Goal: Task Accomplishment & Management: Manage account settings

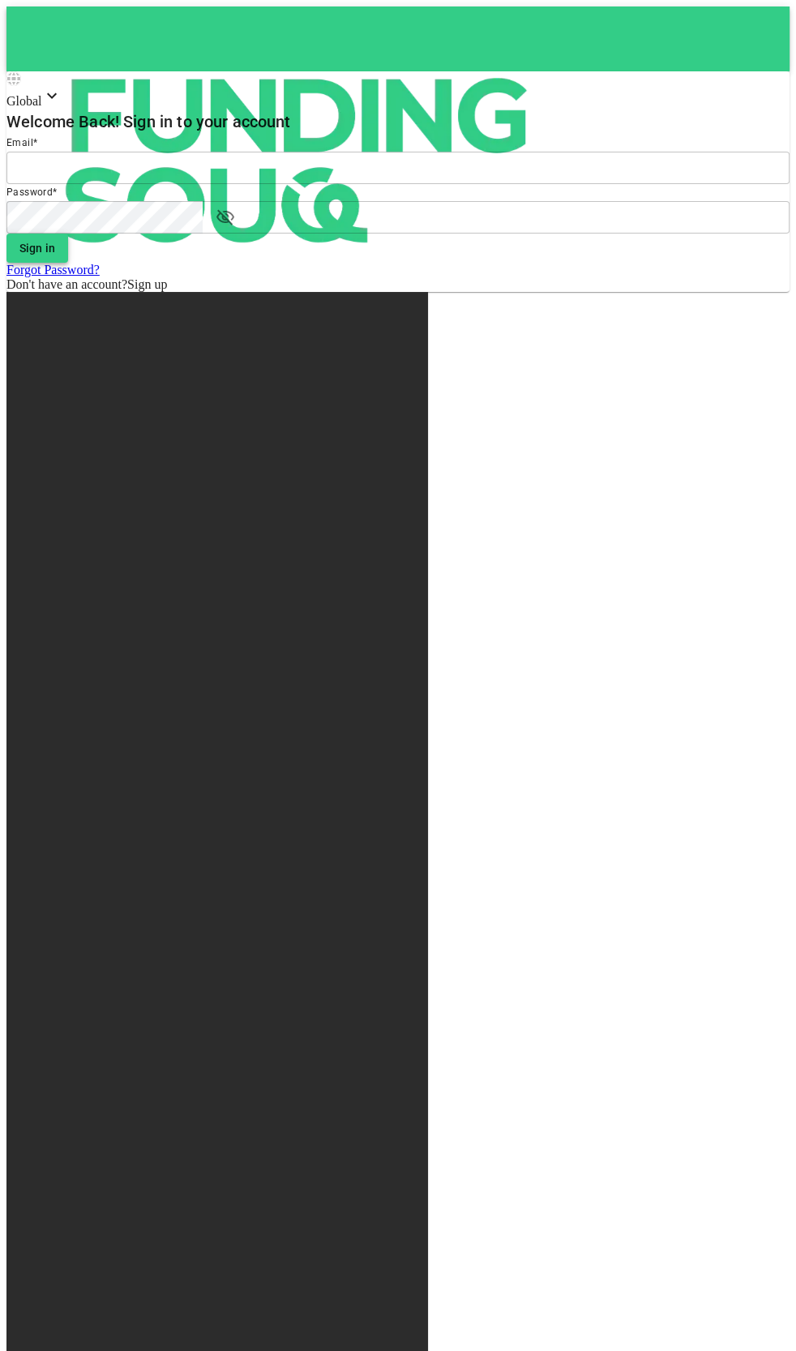
type input "[EMAIL_ADDRESS][DOMAIN_NAME]"
click at [68, 263] on button "Sign in" at bounding box center [37, 247] width 62 height 29
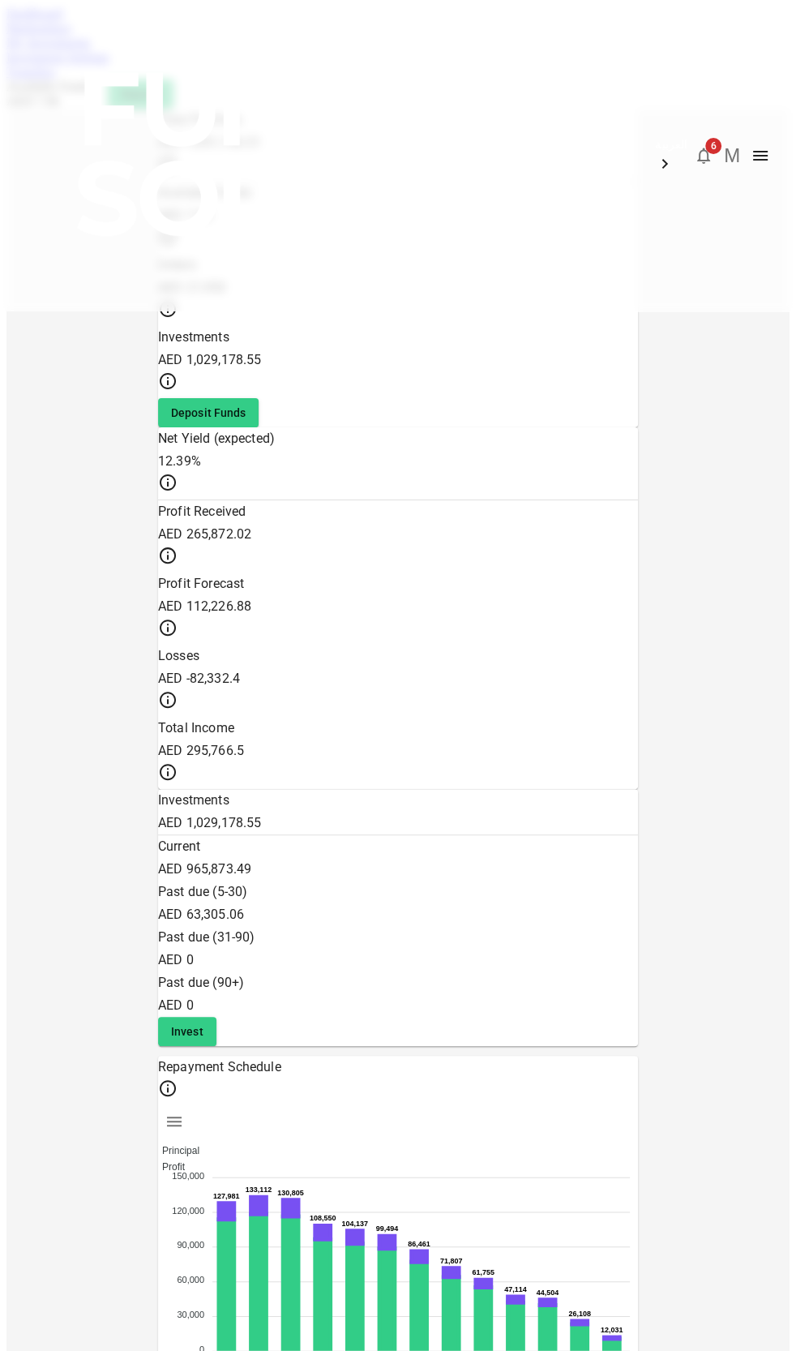
click at [91, 49] on link "My Investments" at bounding box center [48, 43] width 84 height 14
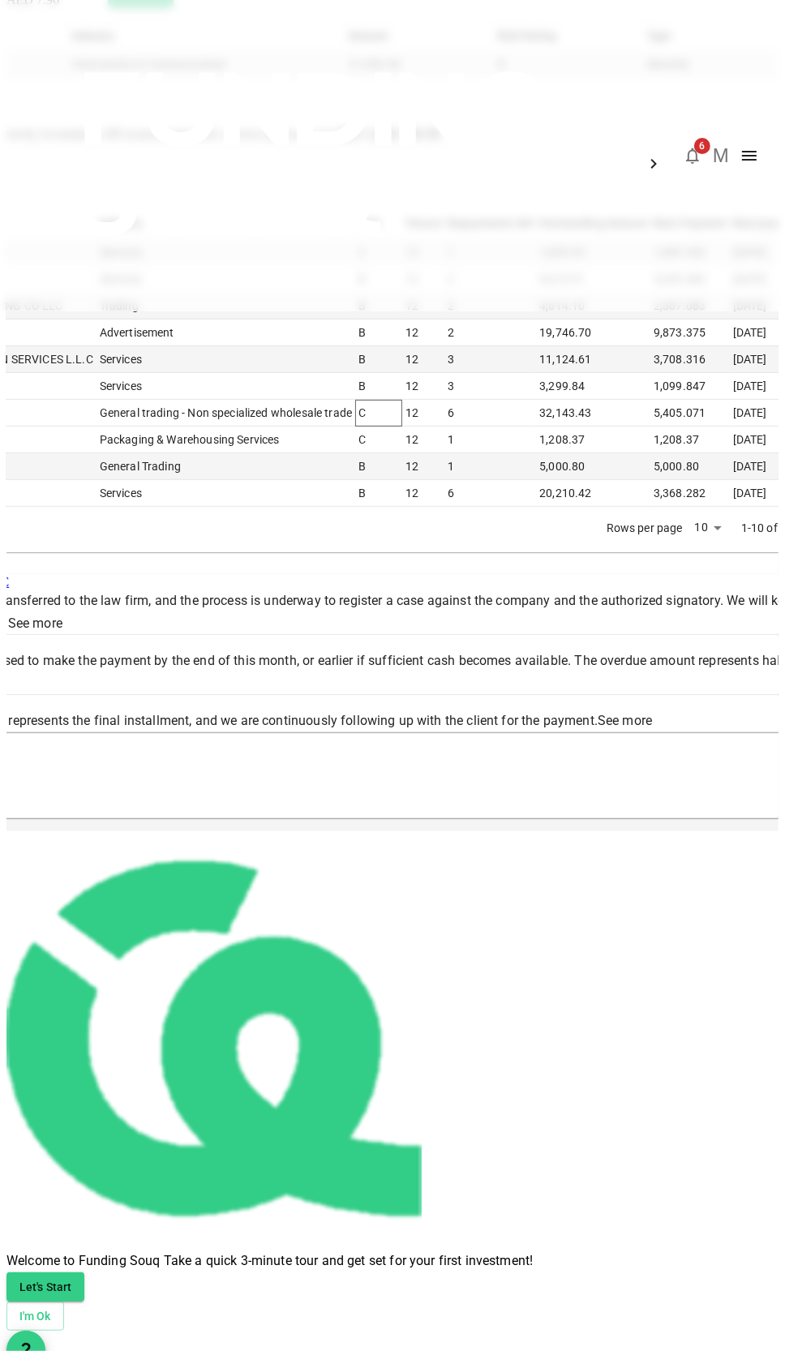
scroll to position [147, 0]
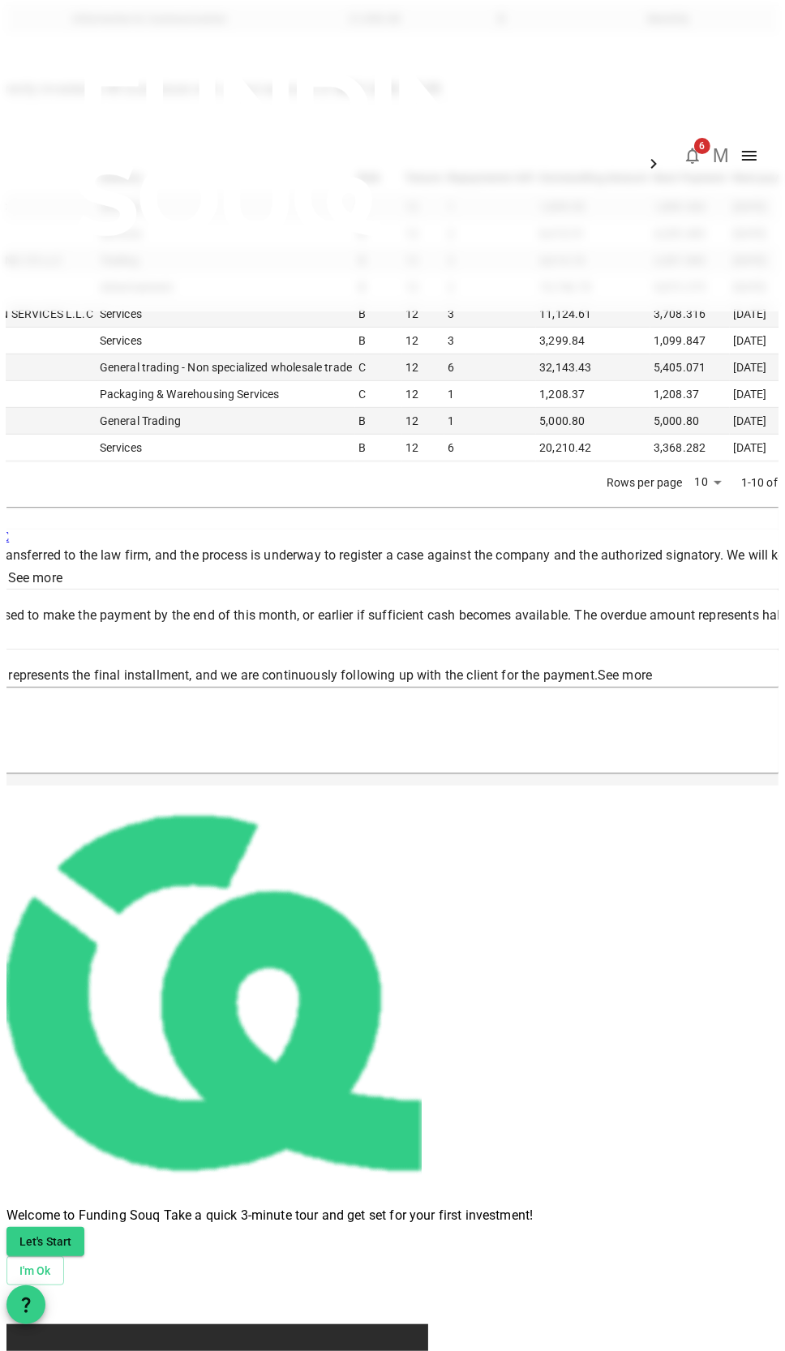
click at [546, 965] on li "100" at bounding box center [534, 971] width 48 height 29
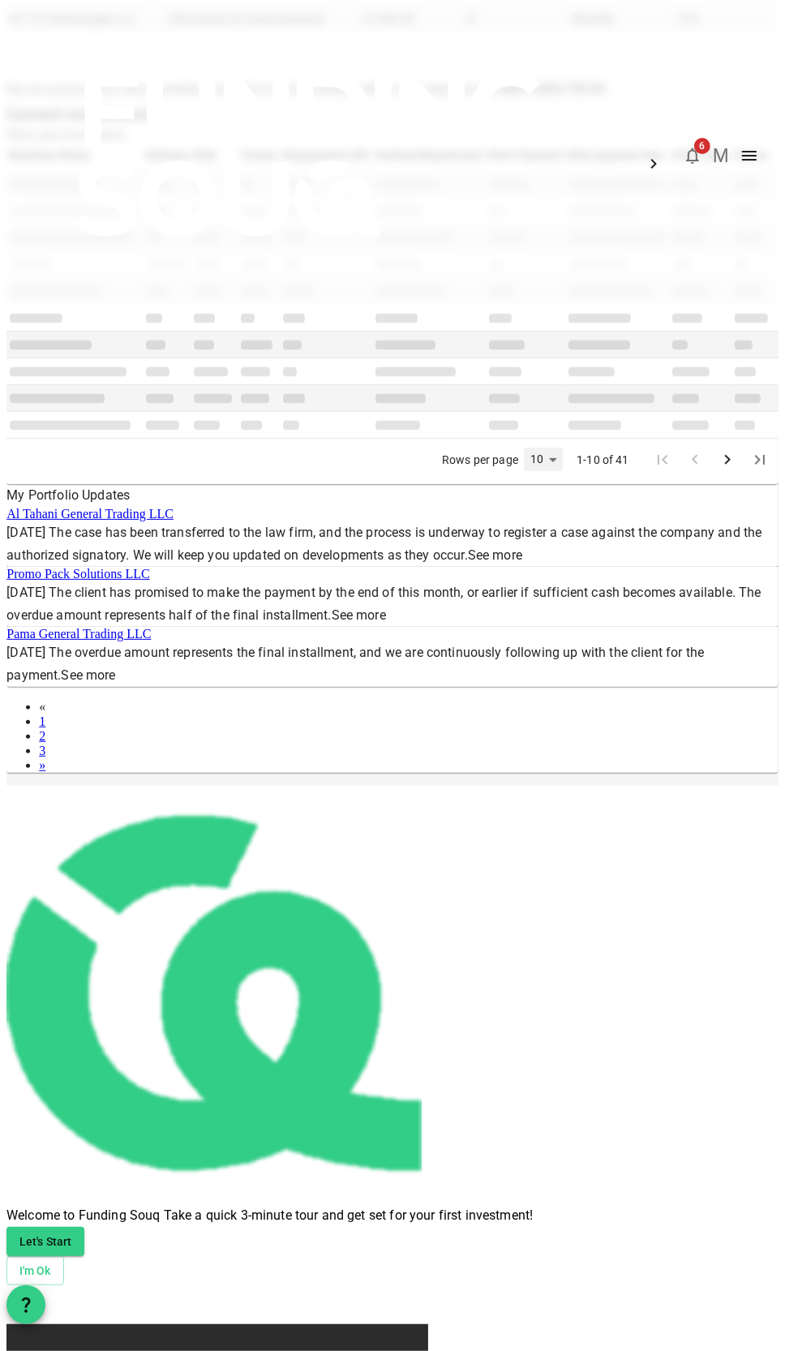
scroll to position [0, 0]
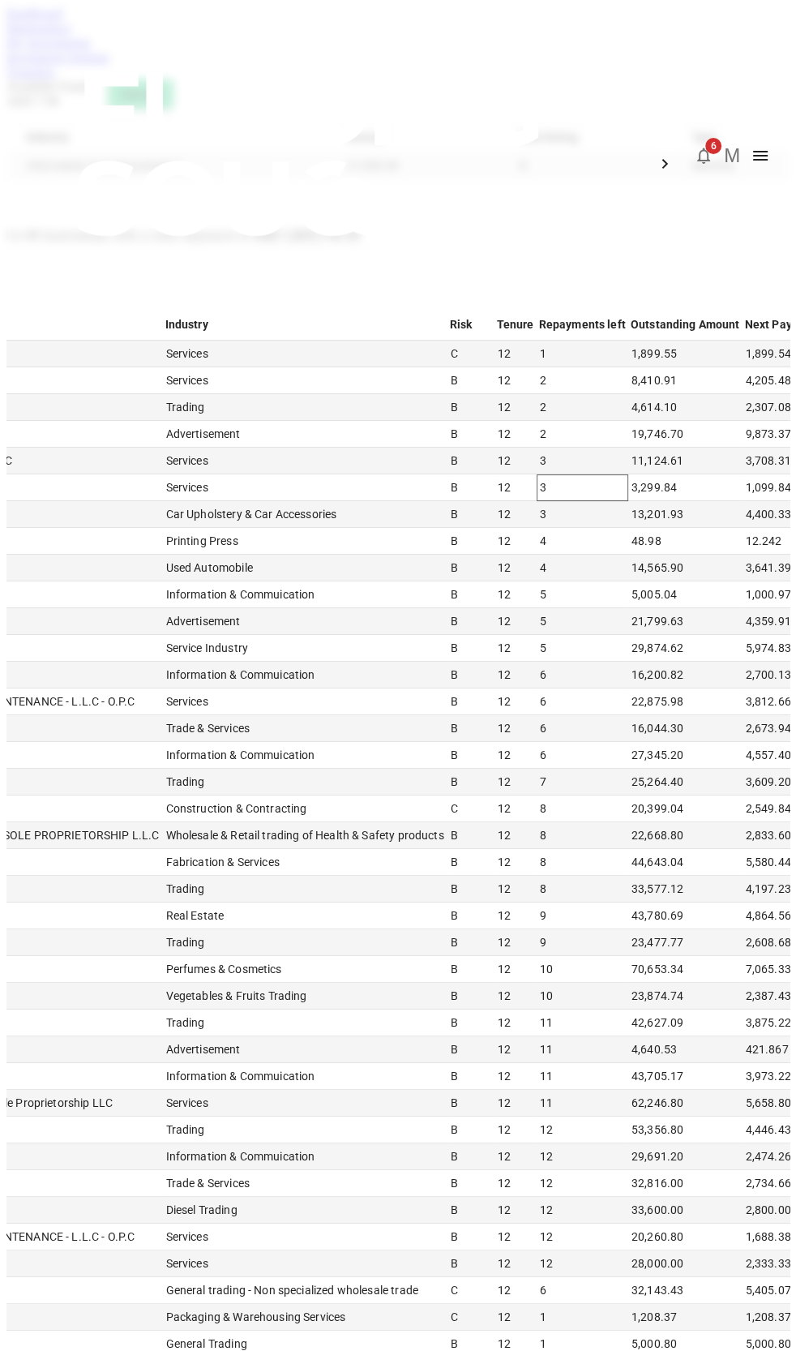
type input "100"
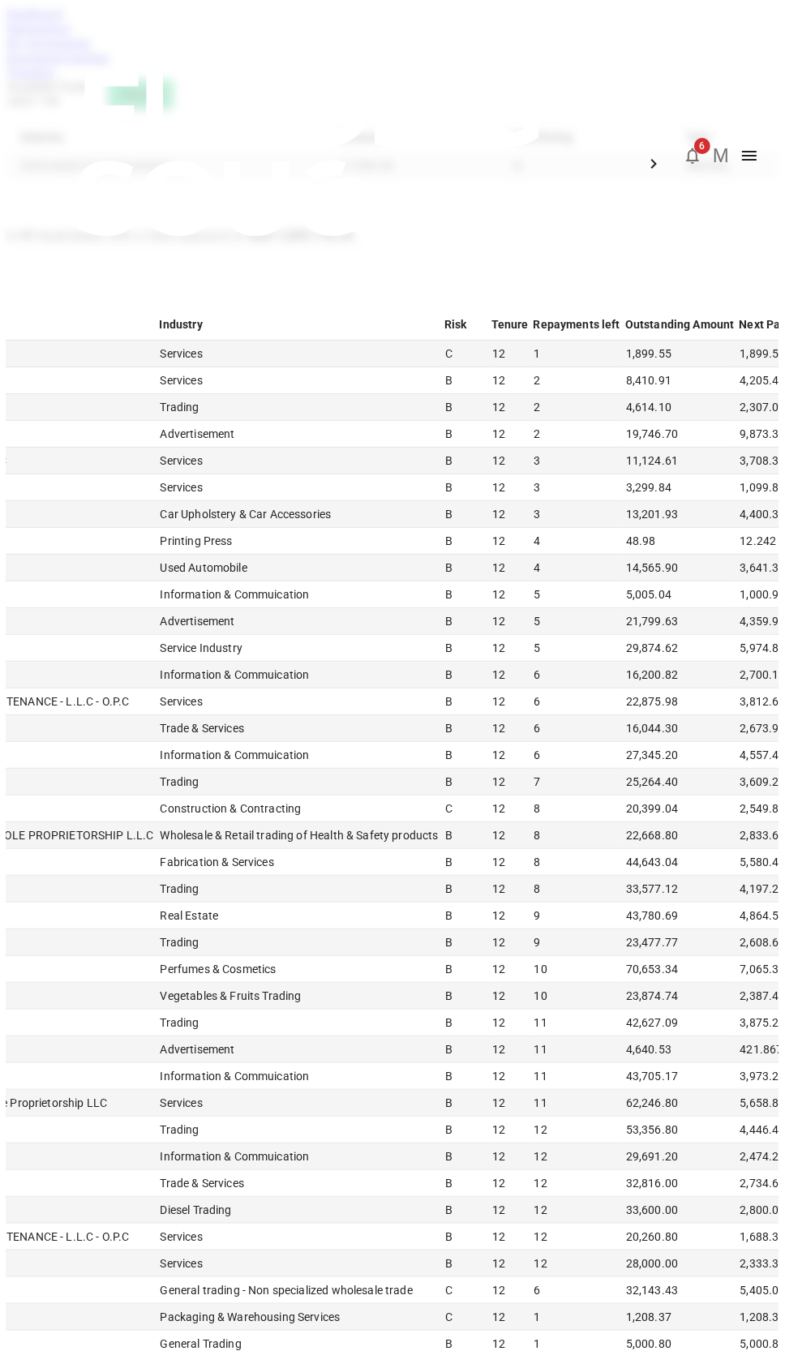
click at [68, 37] on img at bounding box center [311, 154] width 584 height 308
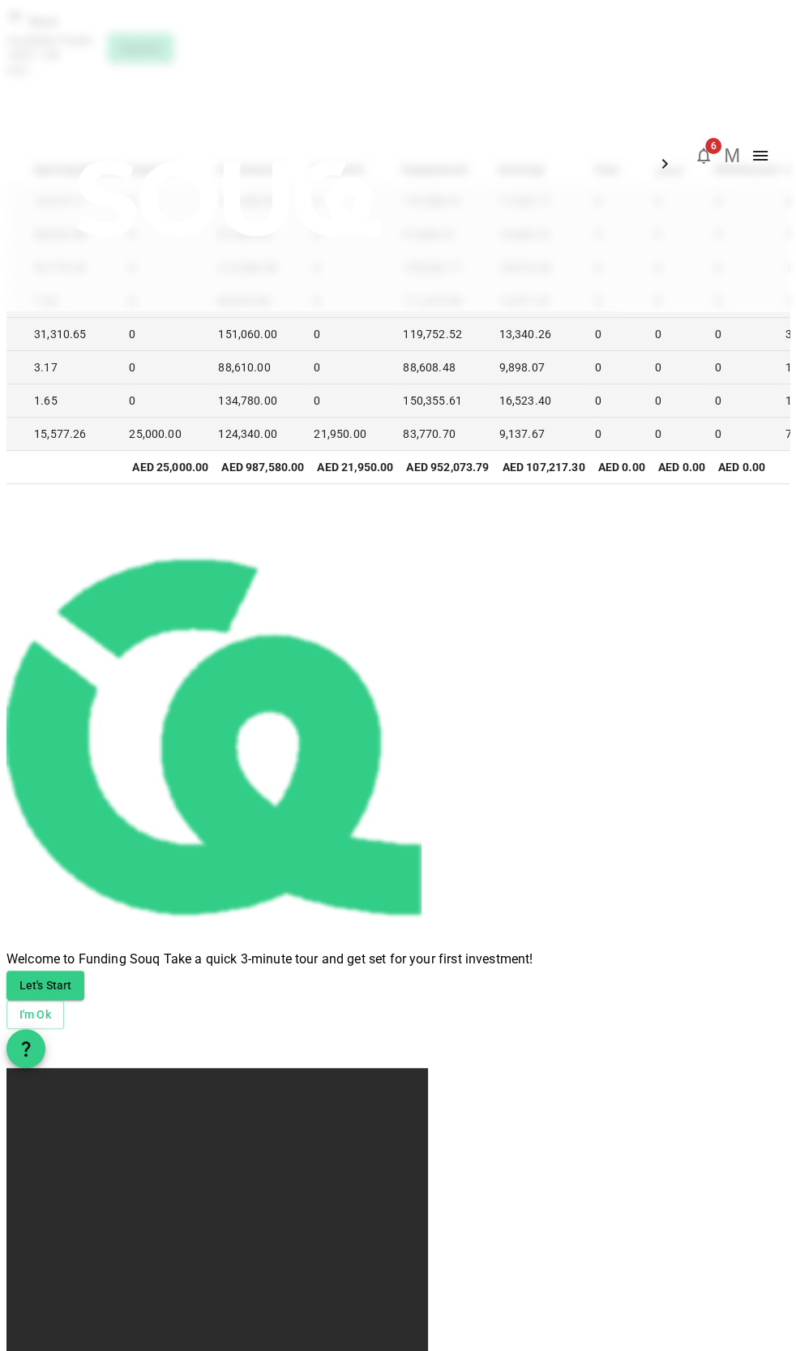
click at [709, 148] on icon "button" at bounding box center [703, 156] width 13 height 16
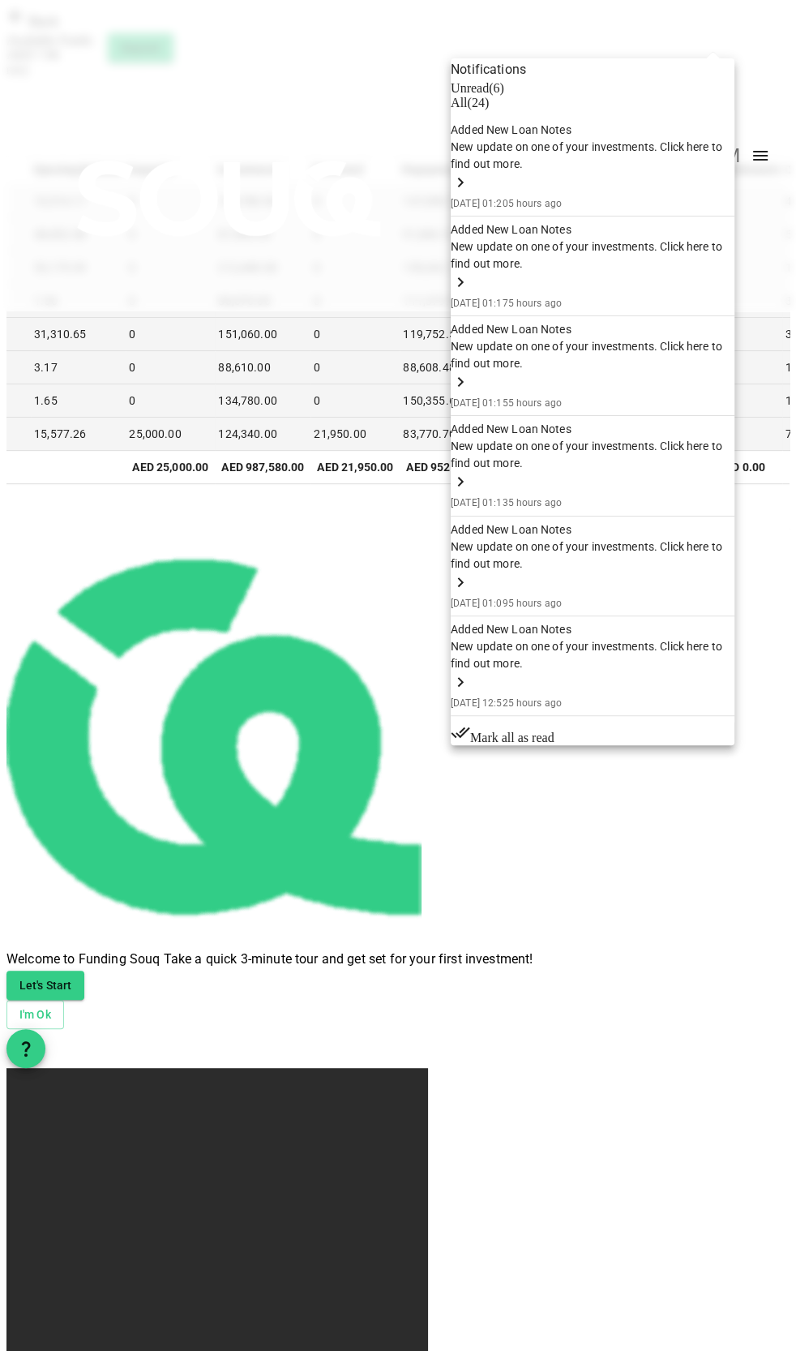
click at [561, 173] on div "New update on one of your investments. Click here to find out more." at bounding box center [593, 156] width 284 height 34
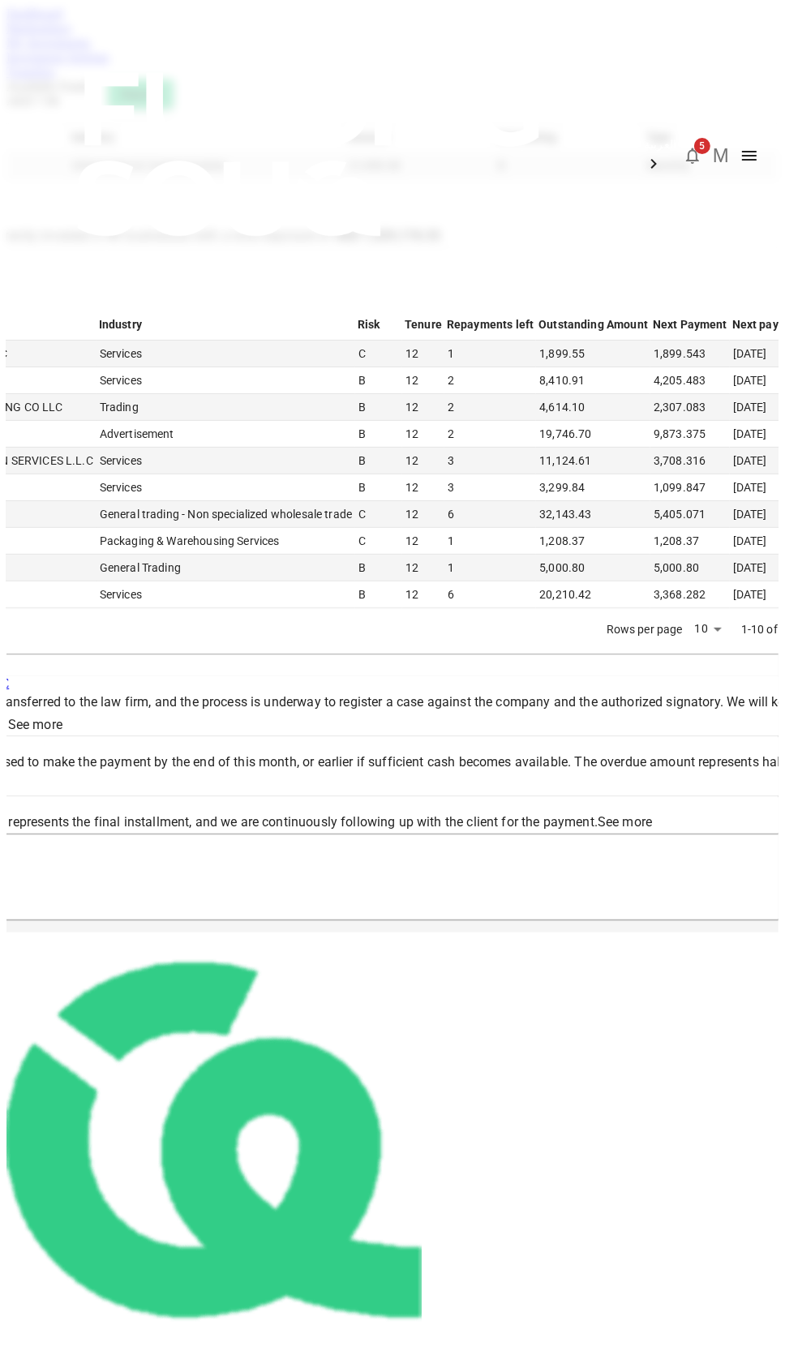
scroll to position [148, 0]
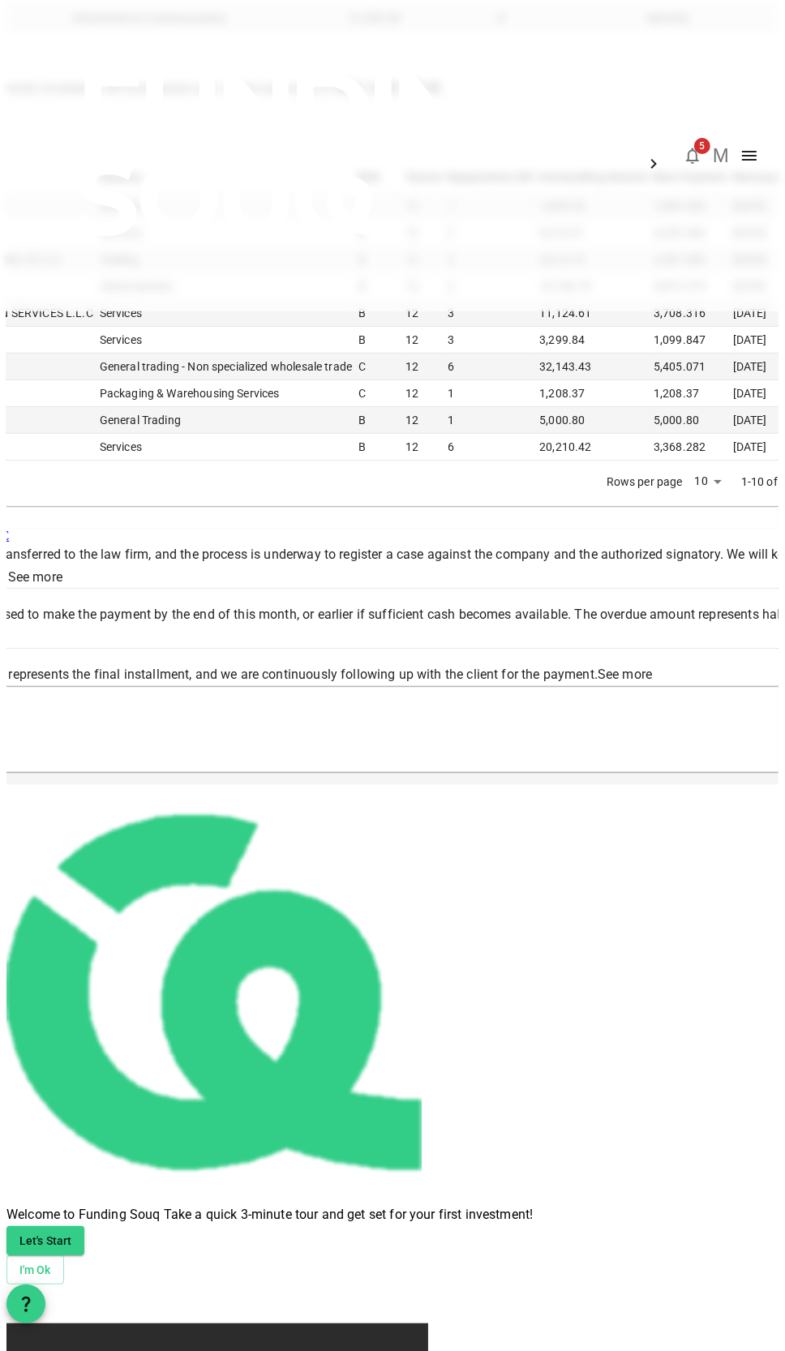
drag, startPoint x: 111, startPoint y: 1260, endPoint x: 158, endPoint y: 1226, distance: 58.1
click at [597, 682] on link "See more" at bounding box center [624, 673] width 54 height 15
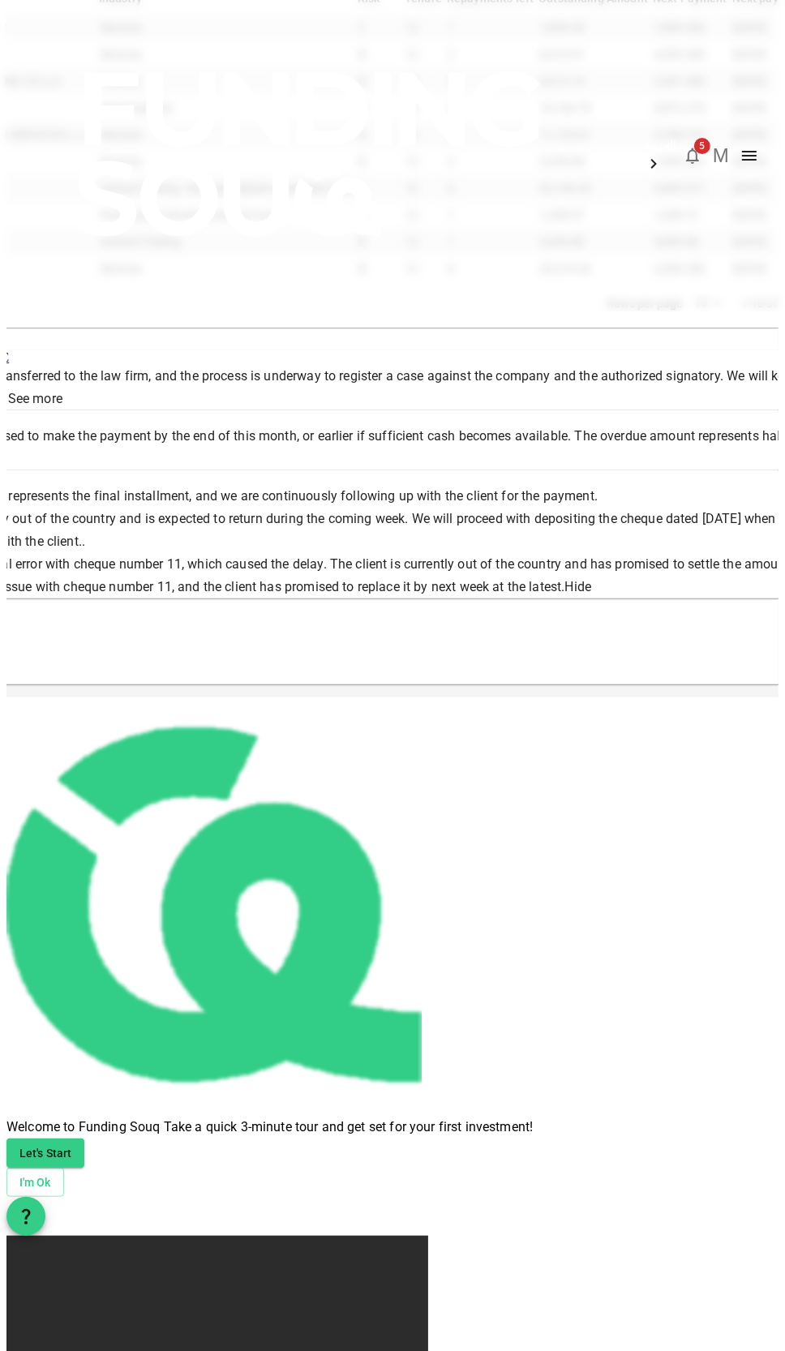
scroll to position [347, 0]
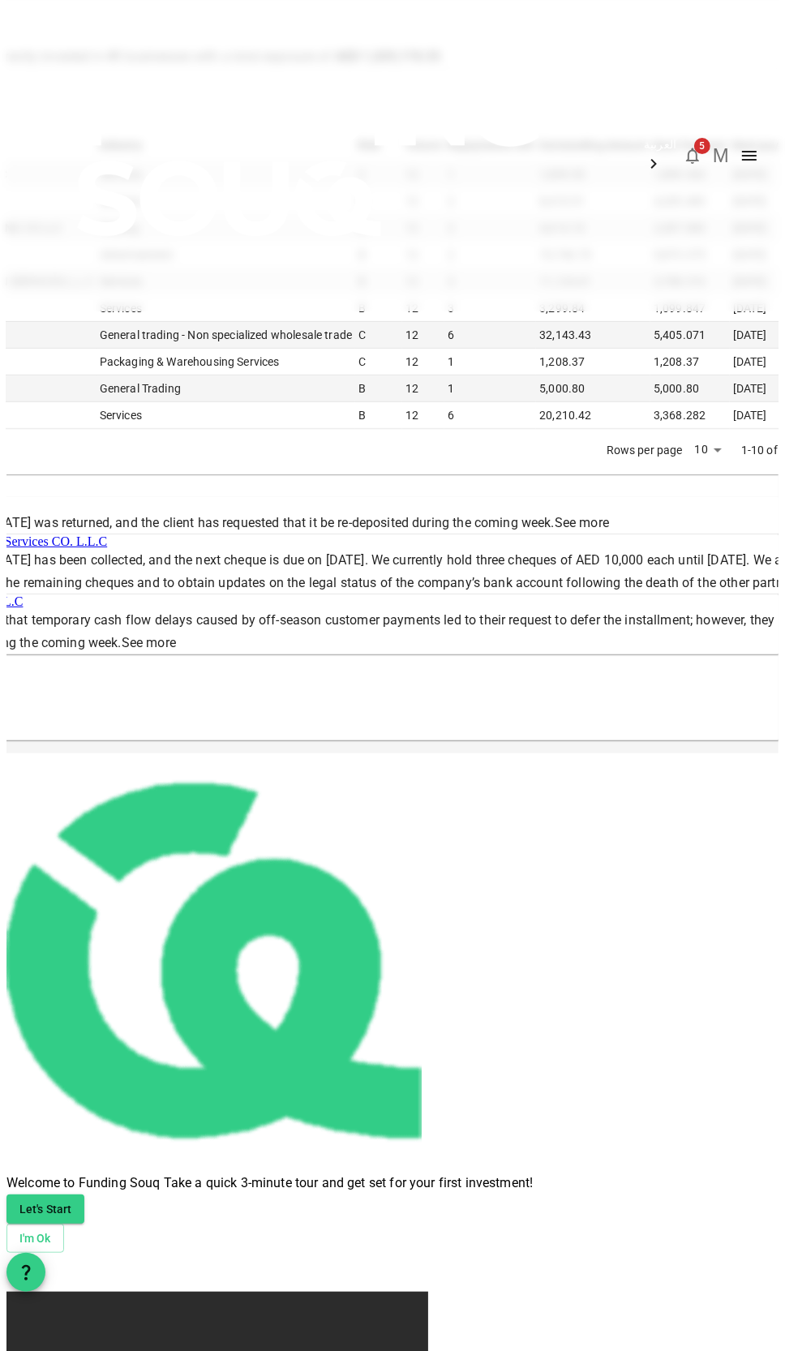
scroll to position [180, 0]
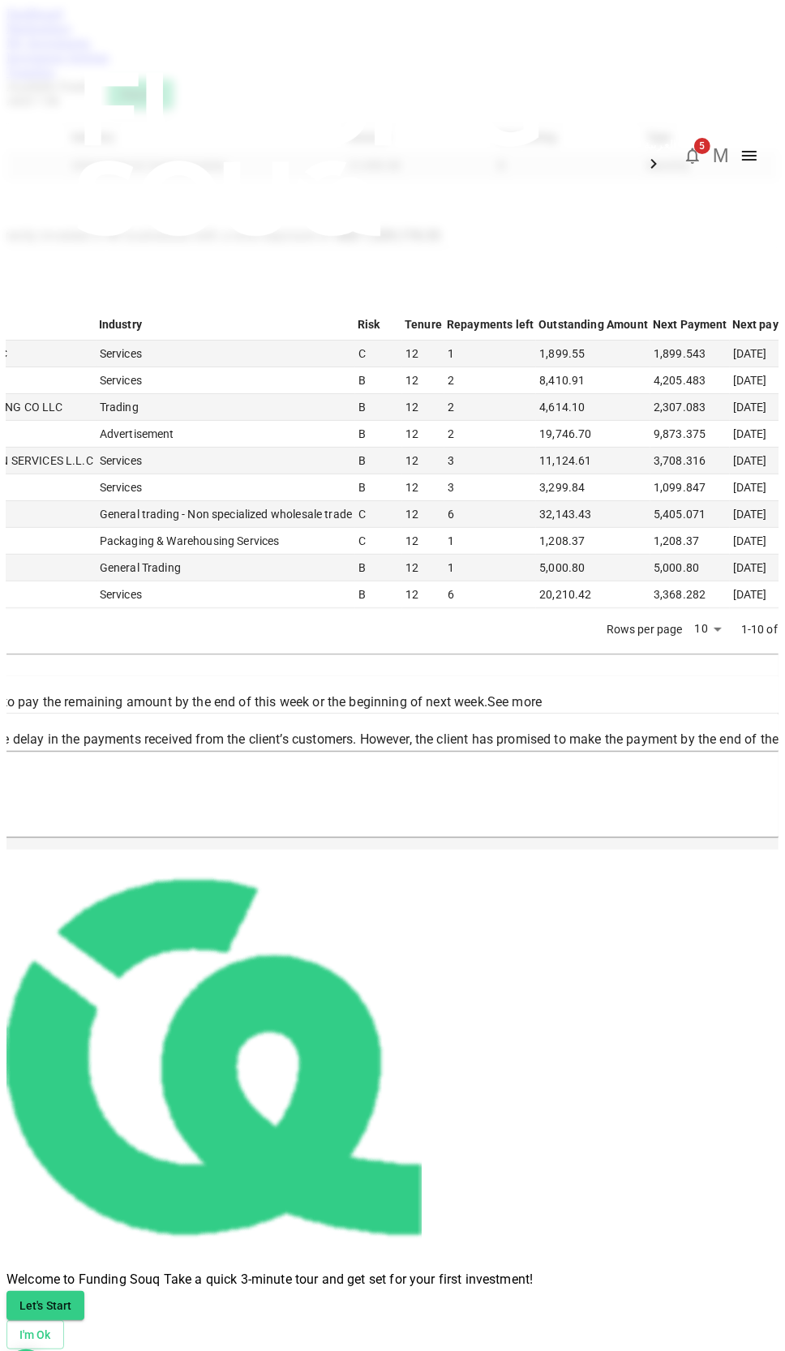
scroll to position [8, 0]
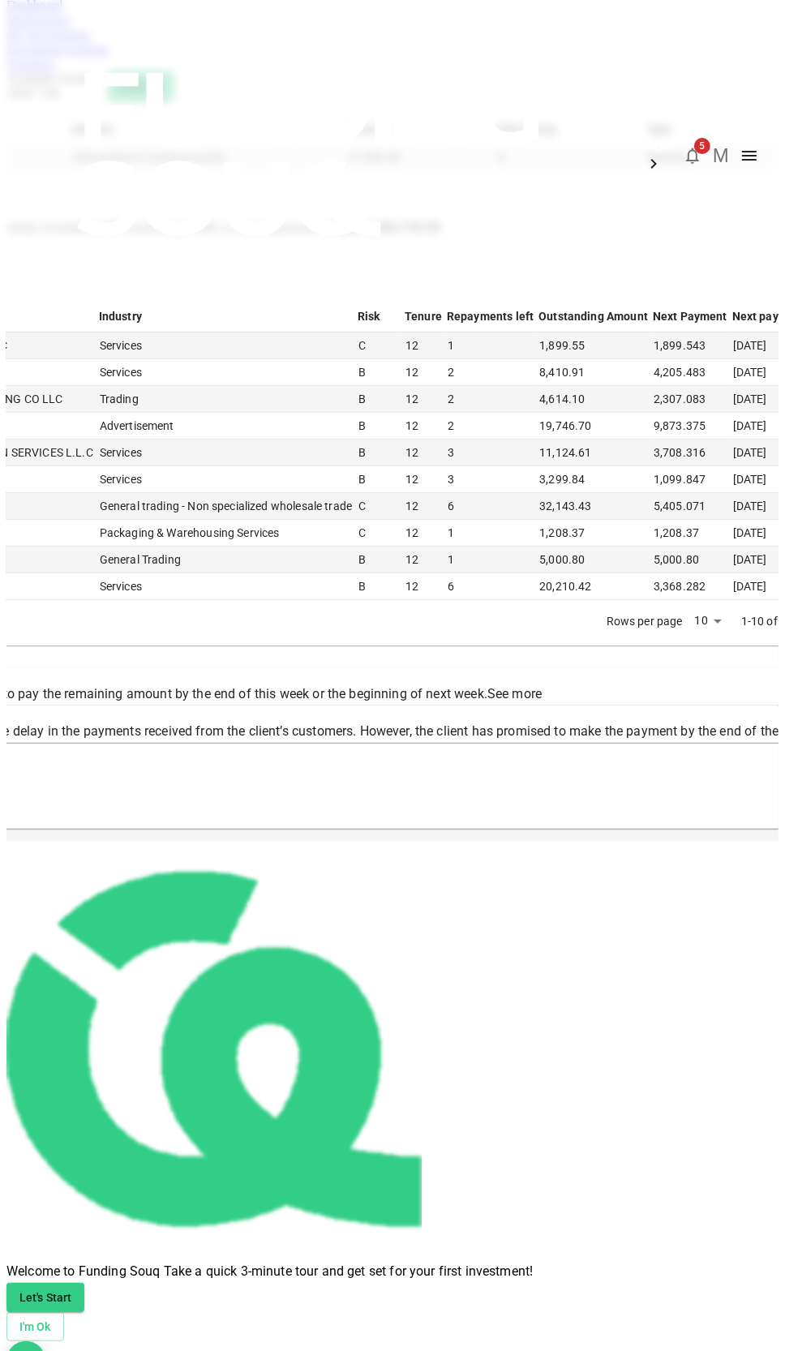
click at [698, 55] on div "العربية 5 M" at bounding box center [392, 155] width 785 height 311
click at [699, 139] on button "5" at bounding box center [692, 155] width 32 height 32
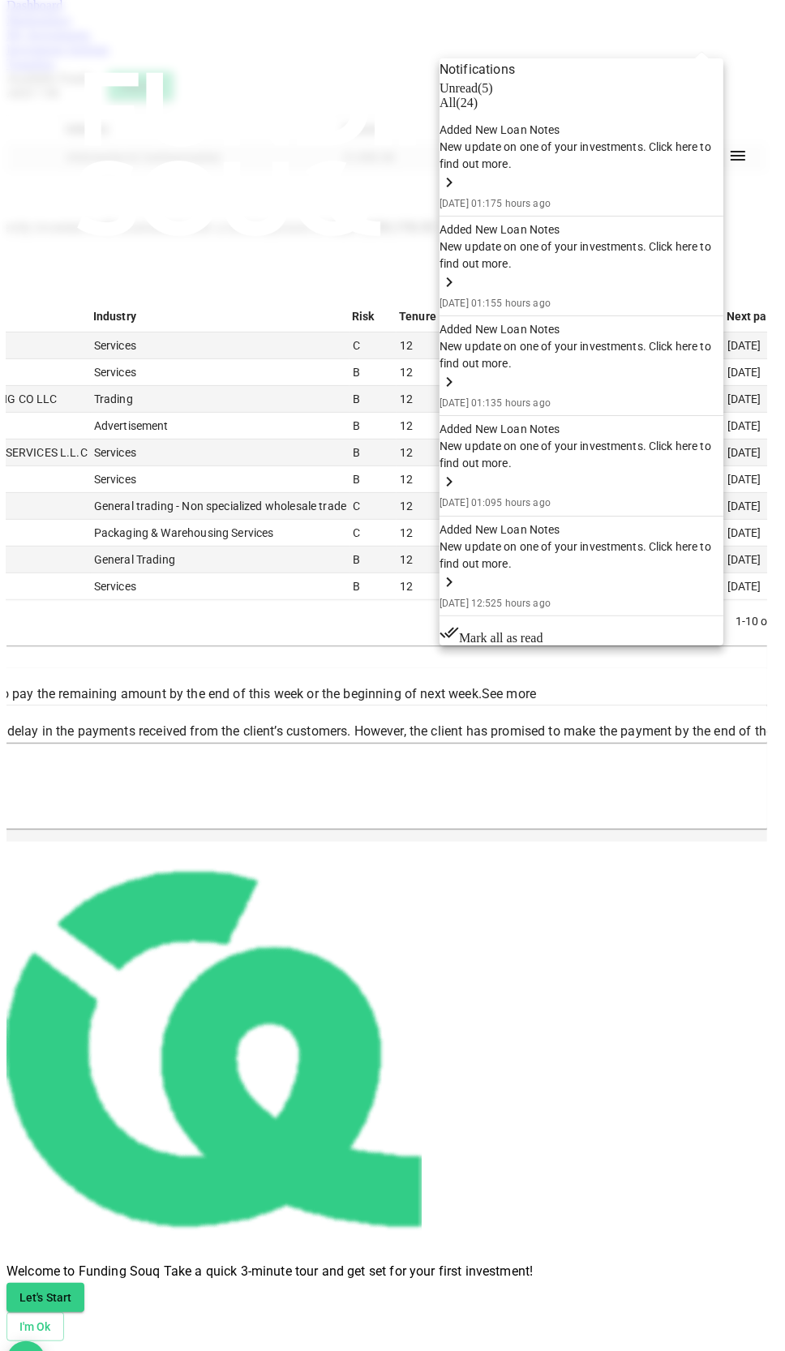
click at [543, 631] on span "Mark all as read" at bounding box center [501, 638] width 84 height 14
click at [53, 31] on div at bounding box center [392, 675] width 785 height 1351
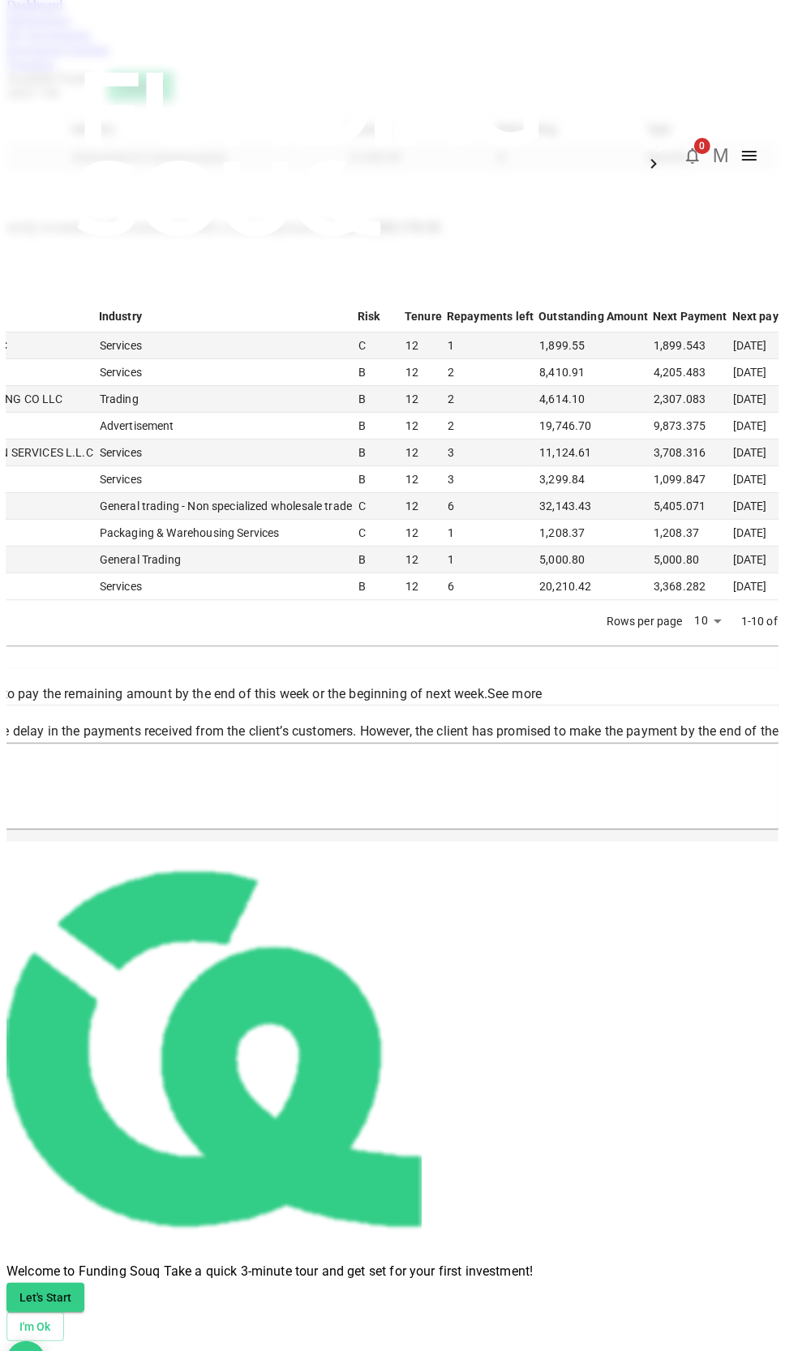
click at [53, 31] on img at bounding box center [311, 154] width 584 height 308
